Goal: Task Accomplishment & Management: Use online tool/utility

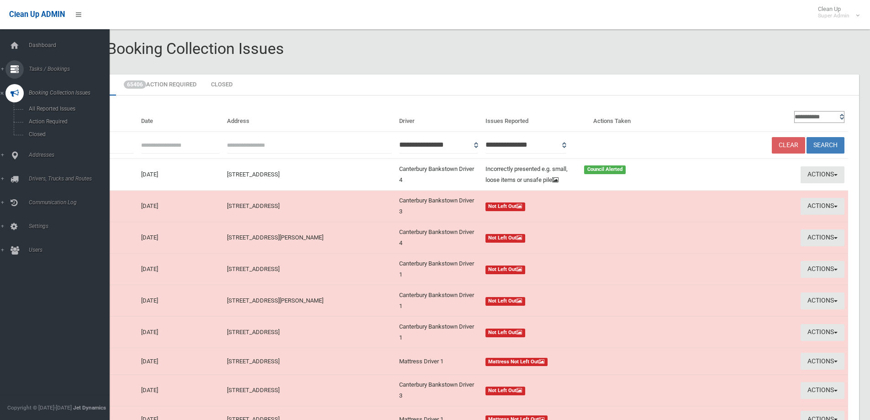
click at [41, 66] on span "Tasks / Bookings" at bounding box center [71, 69] width 90 height 6
click at [37, 134] on span "Search" at bounding box center [67, 136] width 83 height 6
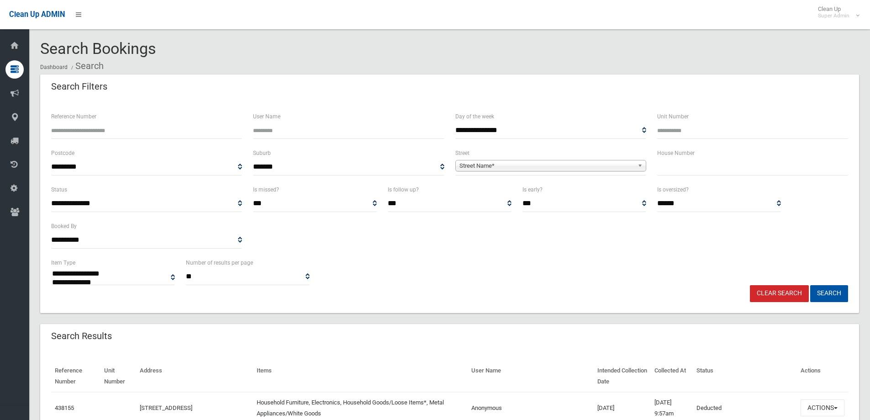
select select
click at [683, 164] on input "text" at bounding box center [752, 167] width 191 height 17
type input "**"
click at [477, 166] on span "Street Name*" at bounding box center [547, 165] width 175 height 11
type input "*******"
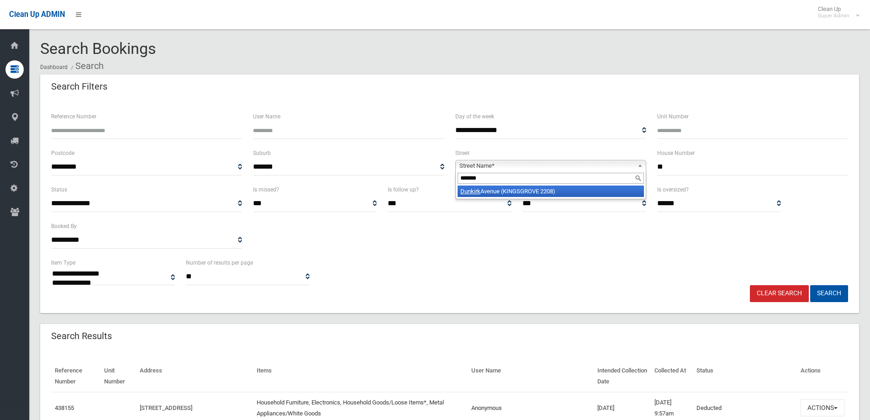
click at [500, 193] on li "Dunkirk Avenue (KINGSGROVE 2208)" at bounding box center [551, 191] width 186 height 11
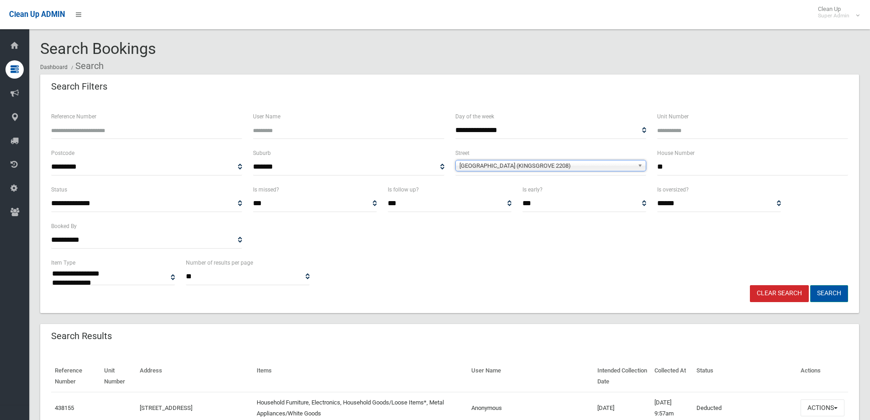
click at [823, 291] on button "Search" at bounding box center [830, 293] width 38 height 17
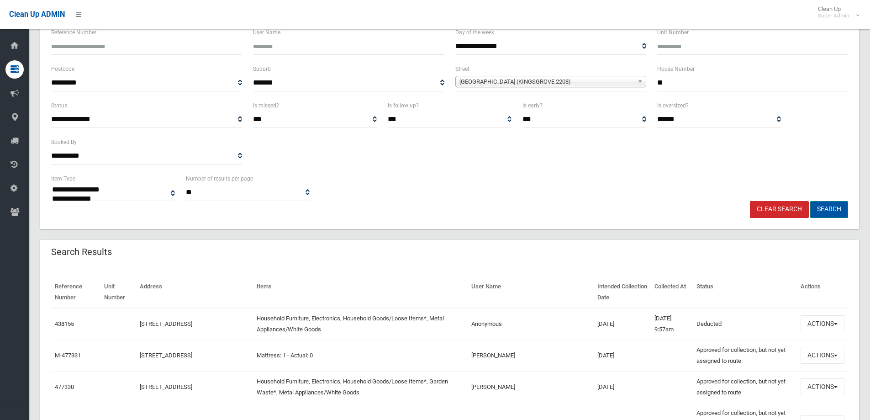
scroll to position [91, 0]
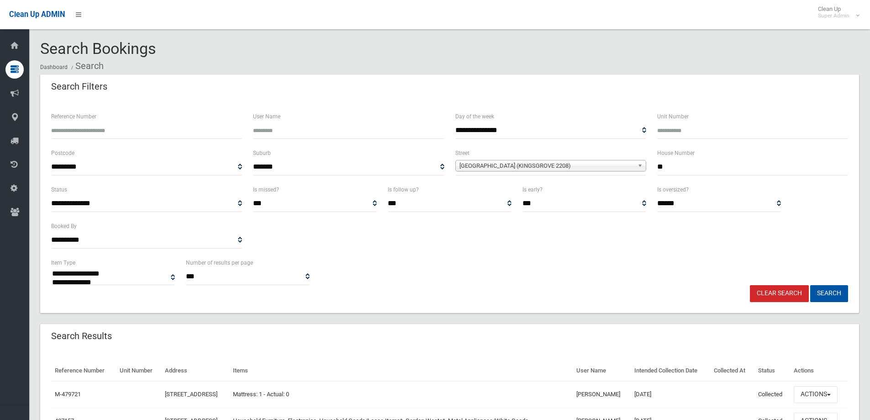
select select
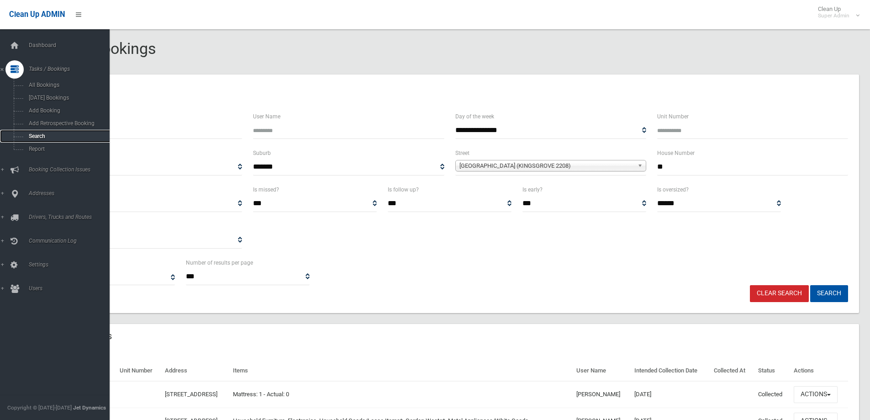
click at [33, 137] on span "Search" at bounding box center [67, 136] width 83 height 6
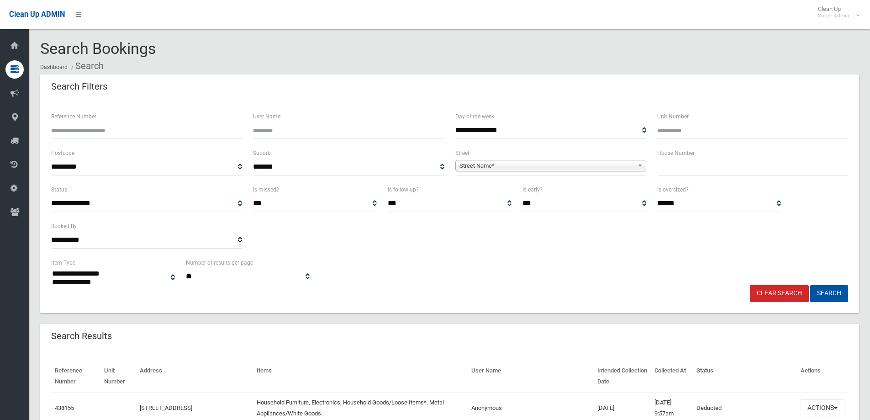
select select
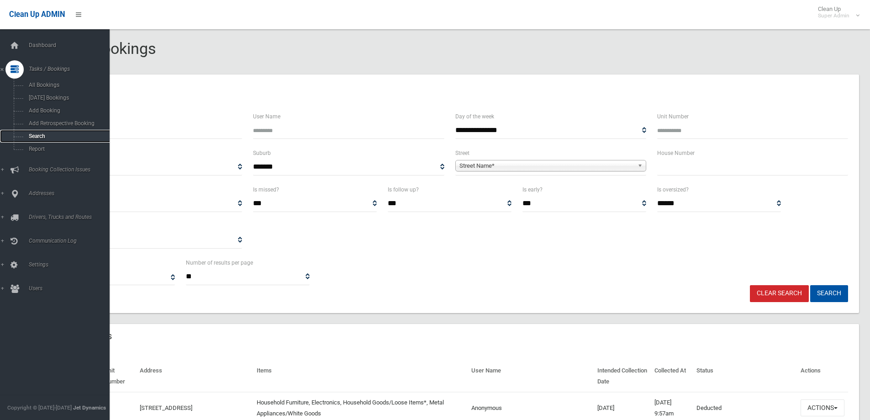
click at [37, 136] on span "Search" at bounding box center [67, 136] width 83 height 6
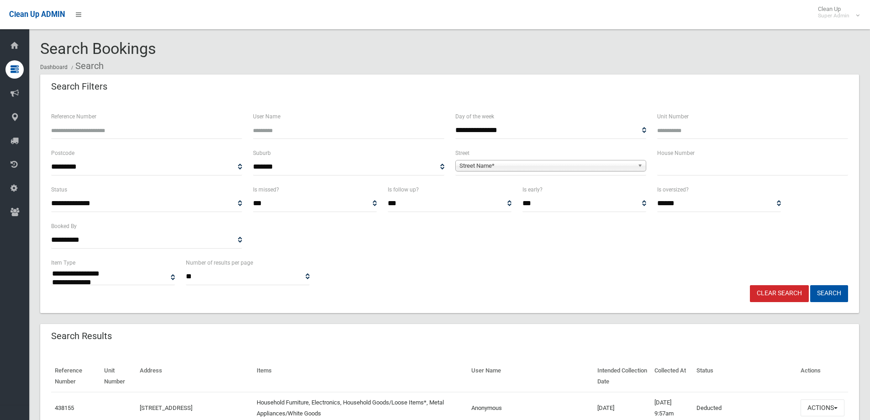
select select
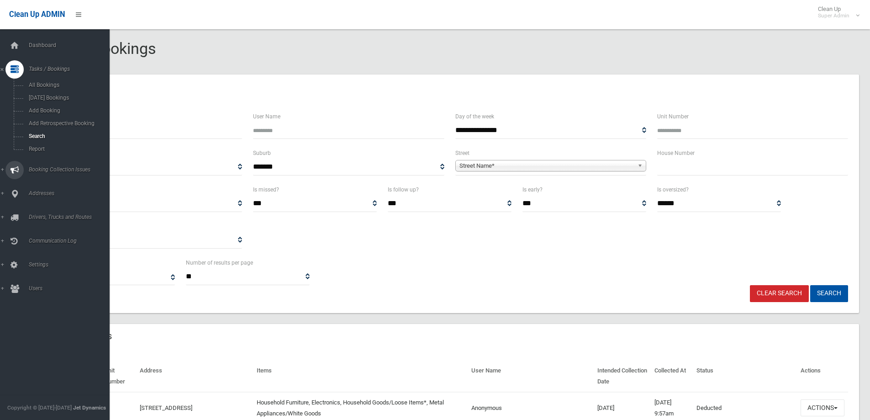
click at [52, 167] on span "Booking Collection Issues" at bounding box center [71, 169] width 90 height 6
click at [50, 108] on span "All Reported Issues" at bounding box center [67, 109] width 83 height 6
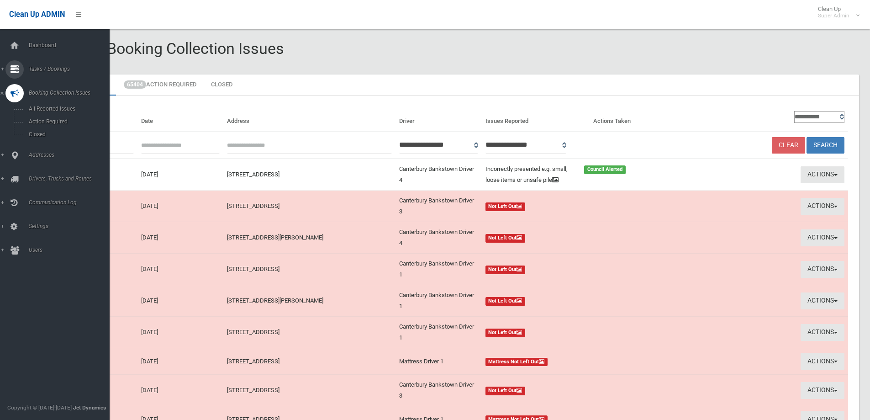
click at [43, 68] on span "Tasks / Bookings" at bounding box center [71, 69] width 90 height 6
click at [37, 135] on span "Search" at bounding box center [67, 136] width 83 height 6
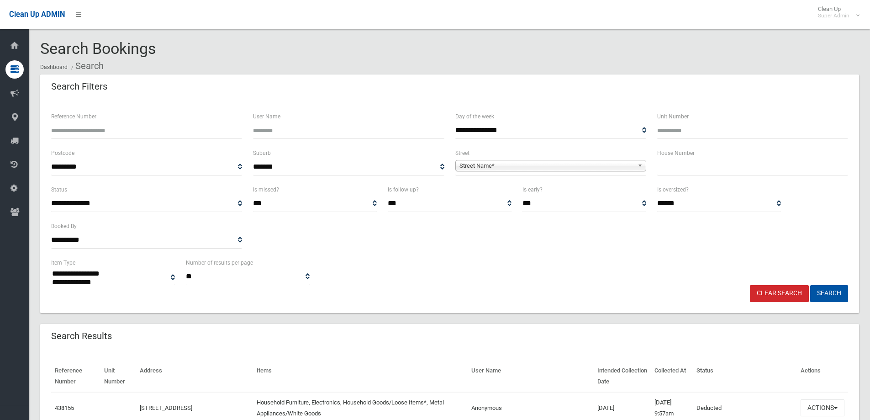
select select
click at [282, 130] on input "User Name" at bounding box center [348, 130] width 191 height 17
click at [270, 133] on input "User Name" at bounding box center [348, 130] width 191 height 17
